Goal: Task Accomplishment & Management: Manage account settings

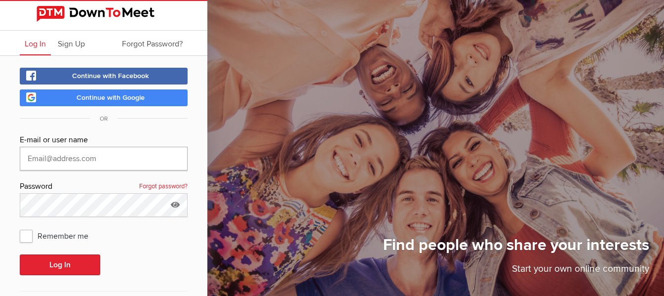
type input "[EMAIL_ADDRESS][DOMAIN_NAME]"
click at [100, 104] on link "Continue with Google" at bounding box center [104, 97] width 168 height 17
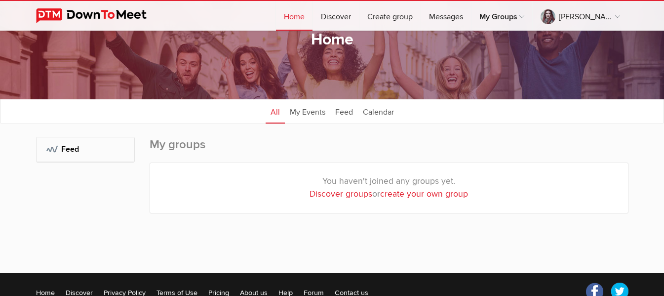
scroll to position [99, 0]
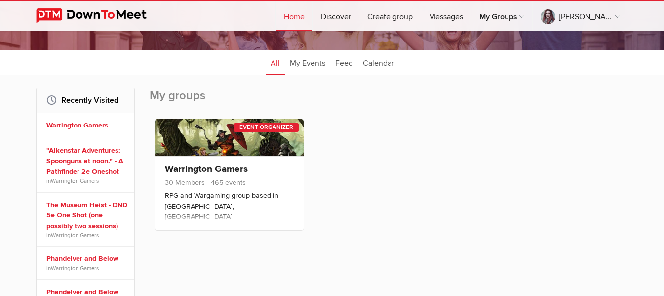
click at [244, 126] on div "Event Organizer" at bounding box center [266, 127] width 65 height 9
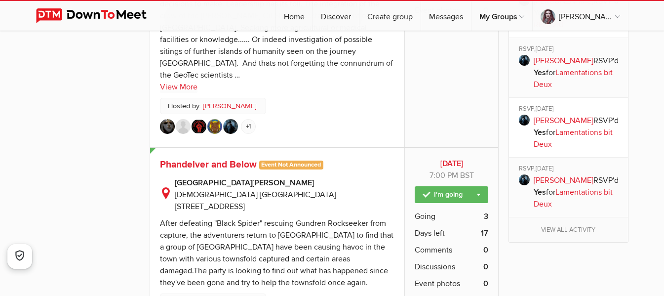
scroll to position [1531, 0]
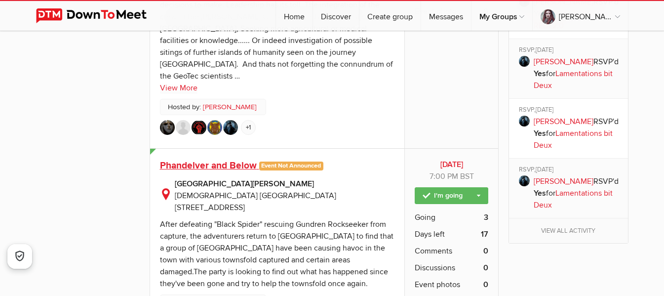
click at [206, 159] on span "Phandelver and Below" at bounding box center [208, 165] width 97 height 12
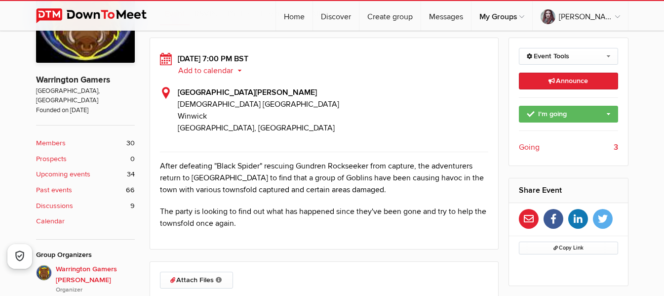
scroll to position [247, 0]
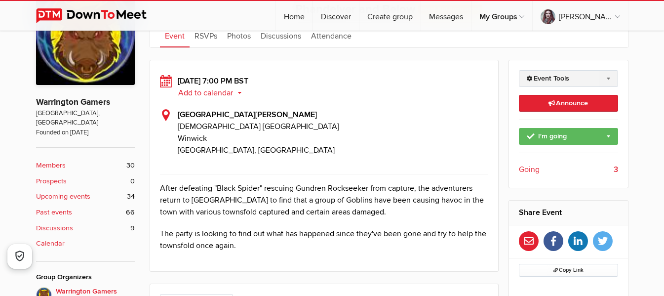
click at [538, 79] on link "Event Tools" at bounding box center [568, 78] width 99 height 17
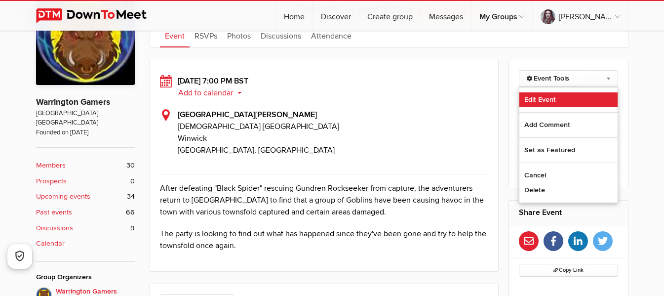
click at [541, 100] on link "Edit Event" at bounding box center [568, 99] width 98 height 15
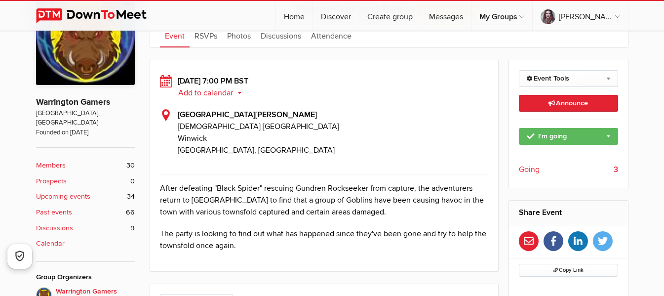
select select "PM"
select select "[GEOGRAPHIC_DATA]"
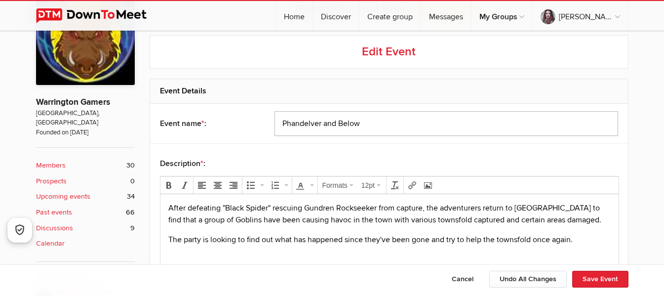
click at [373, 119] on input "Phandelver and Below" at bounding box center [447, 123] width 344 height 25
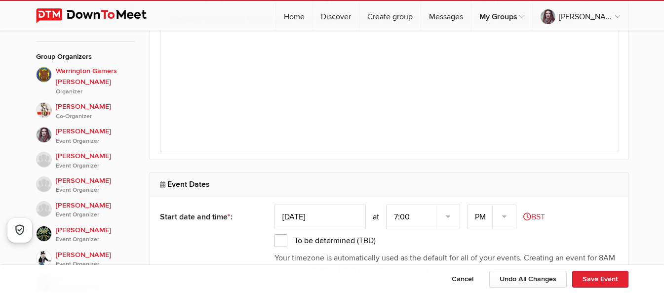
scroll to position [543, 0]
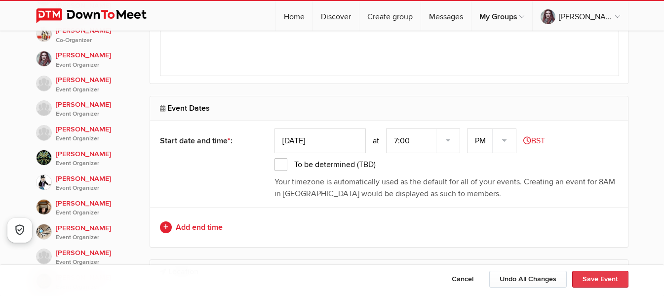
type input "Phandelver and Below - CANCELLED FOR [DATE]"
click at [603, 277] on button "Save Event" at bounding box center [600, 279] width 56 height 17
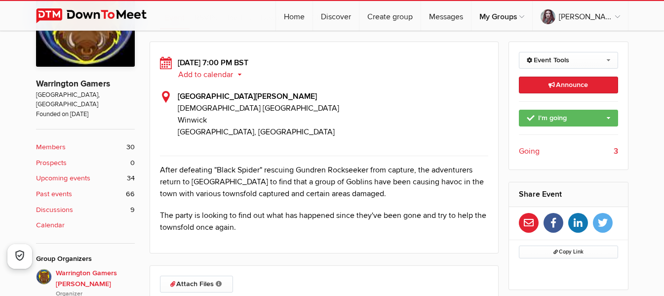
scroll to position [99, 0]
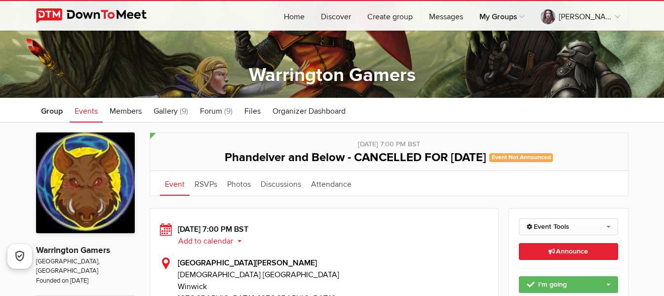
click at [83, 114] on span "Events" at bounding box center [86, 111] width 23 height 10
